Goal: Navigation & Orientation: Find specific page/section

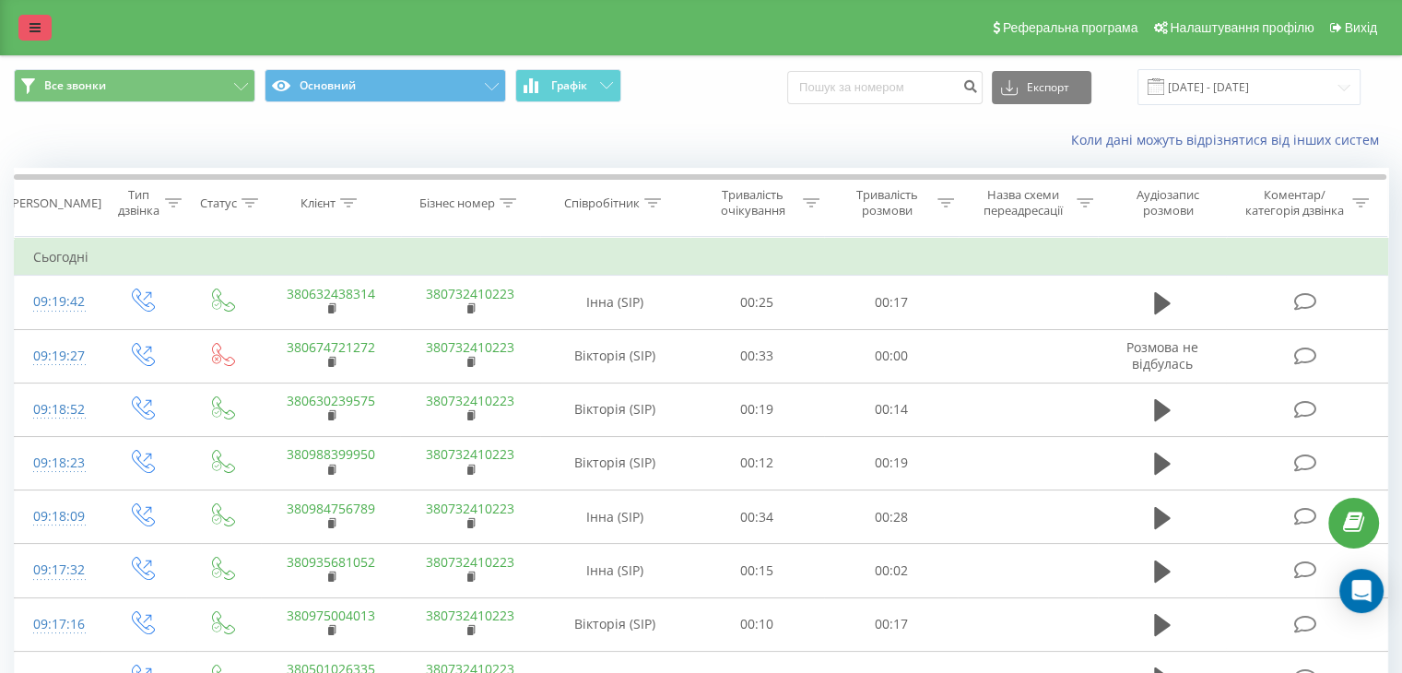
click at [25, 30] on link at bounding box center [34, 28] width 33 height 26
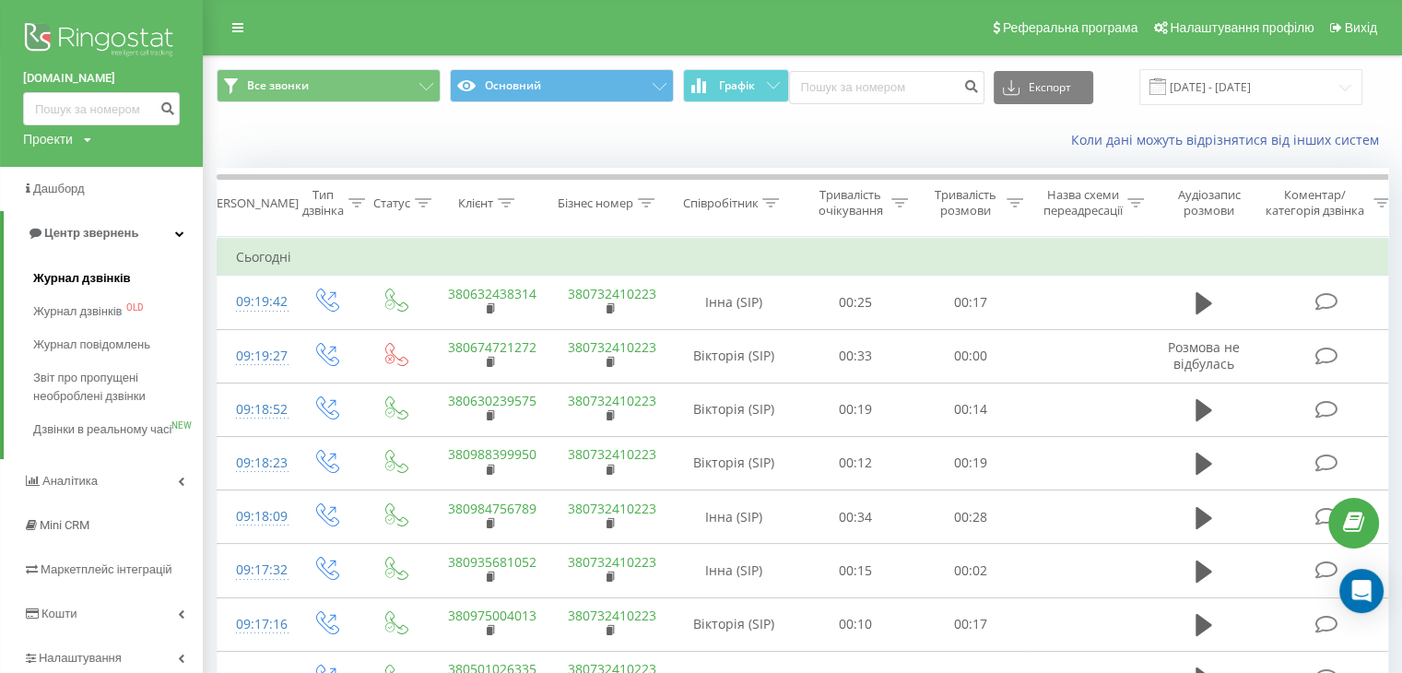
click at [59, 277] on span "Журнал дзвінків" at bounding box center [82, 278] width 98 height 18
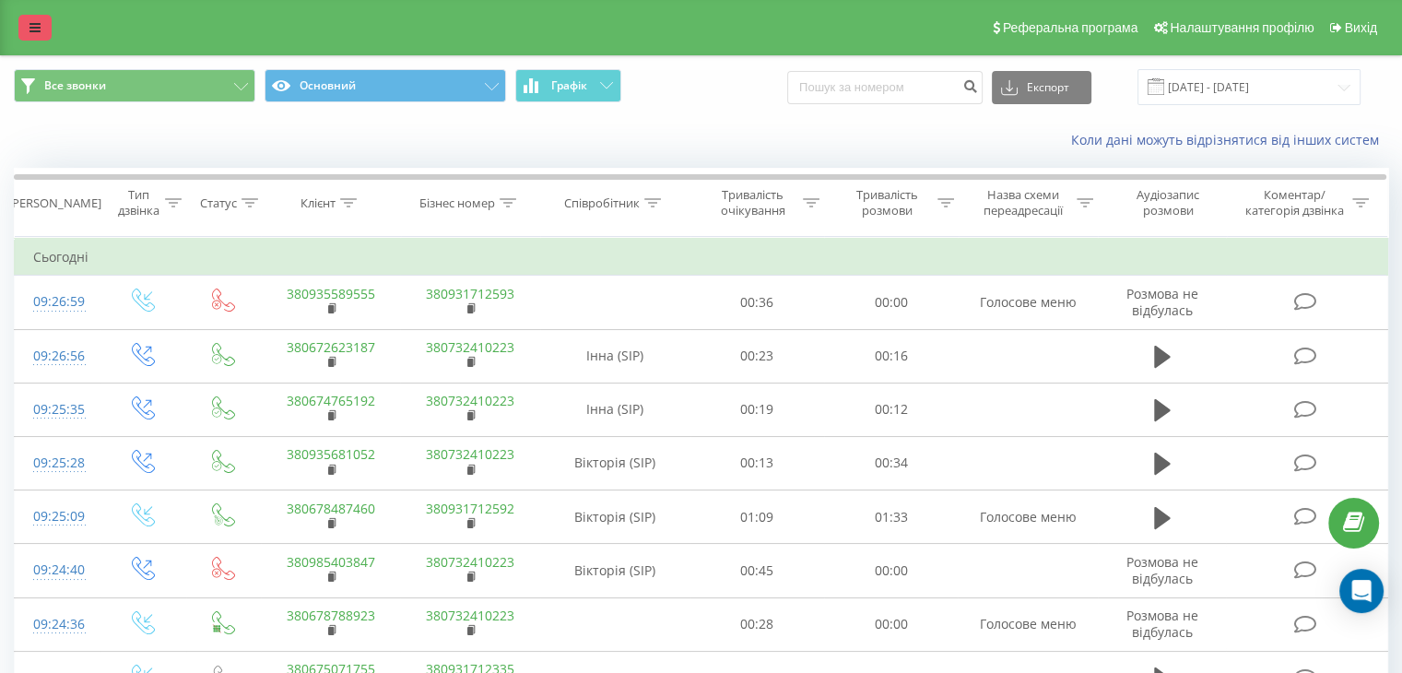
click at [44, 33] on link at bounding box center [34, 28] width 33 height 26
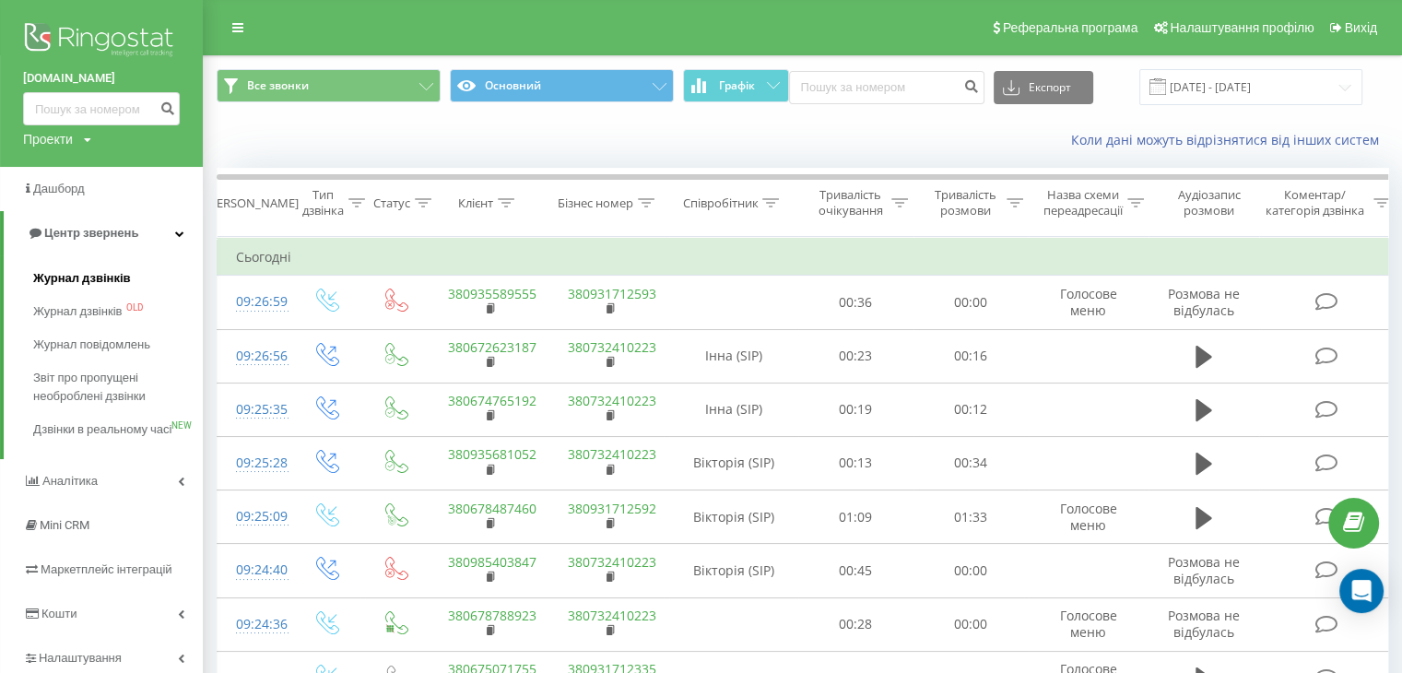
click at [86, 277] on span "Журнал дзвінків" at bounding box center [82, 278] width 98 height 18
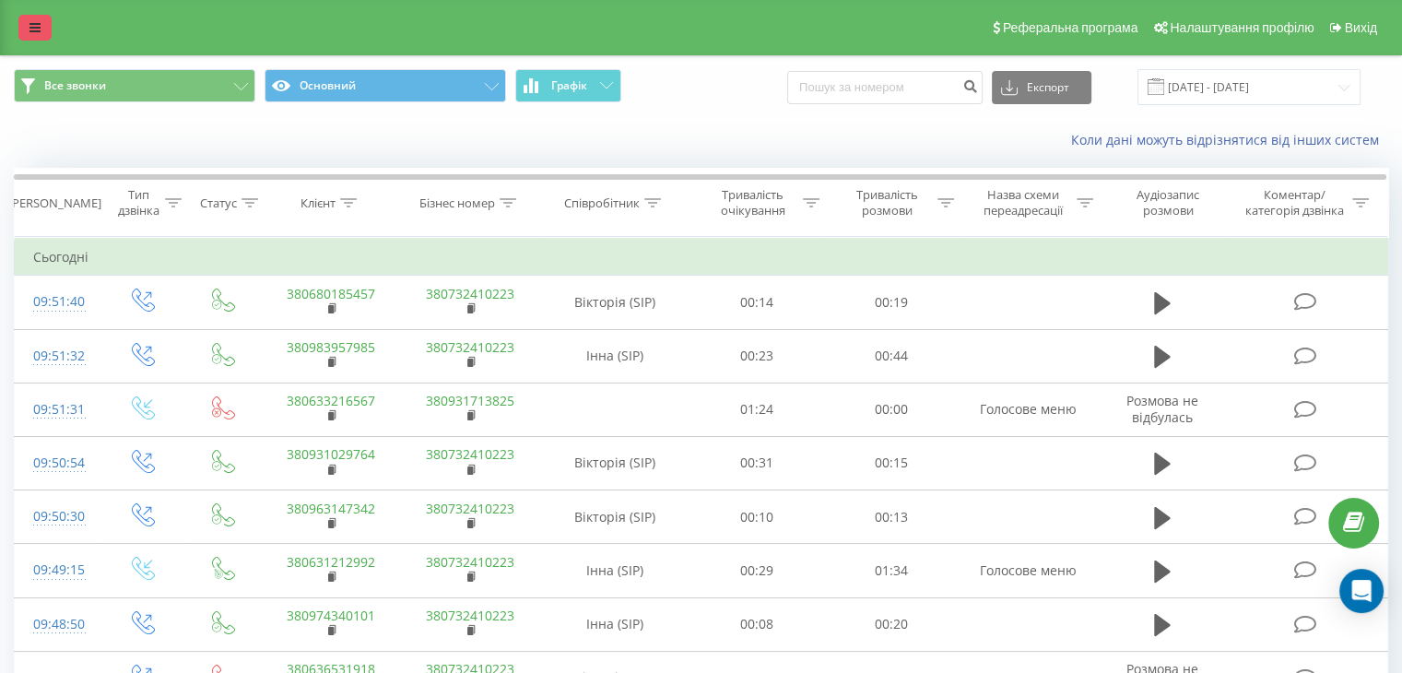
click at [37, 28] on icon at bounding box center [35, 27] width 11 height 13
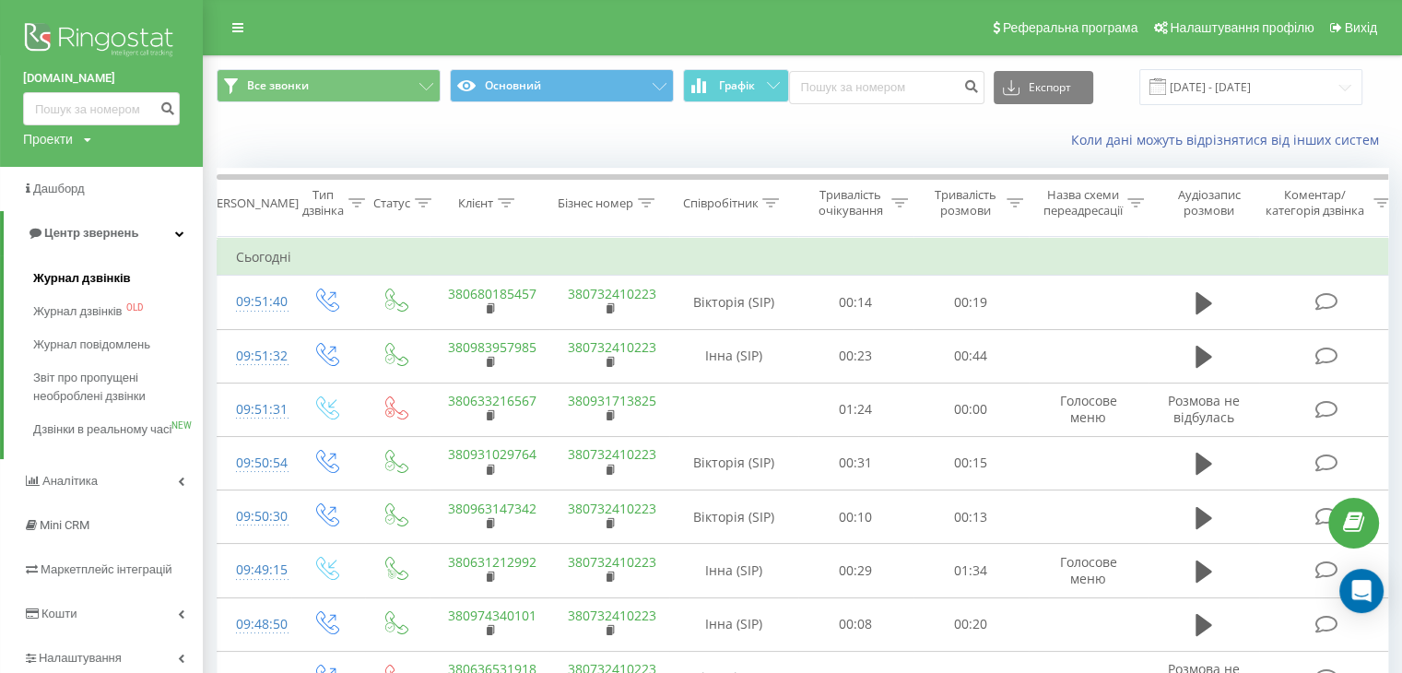
click at [82, 277] on span "Журнал дзвінків" at bounding box center [82, 278] width 98 height 18
